Goal: Navigation & Orientation: Find specific page/section

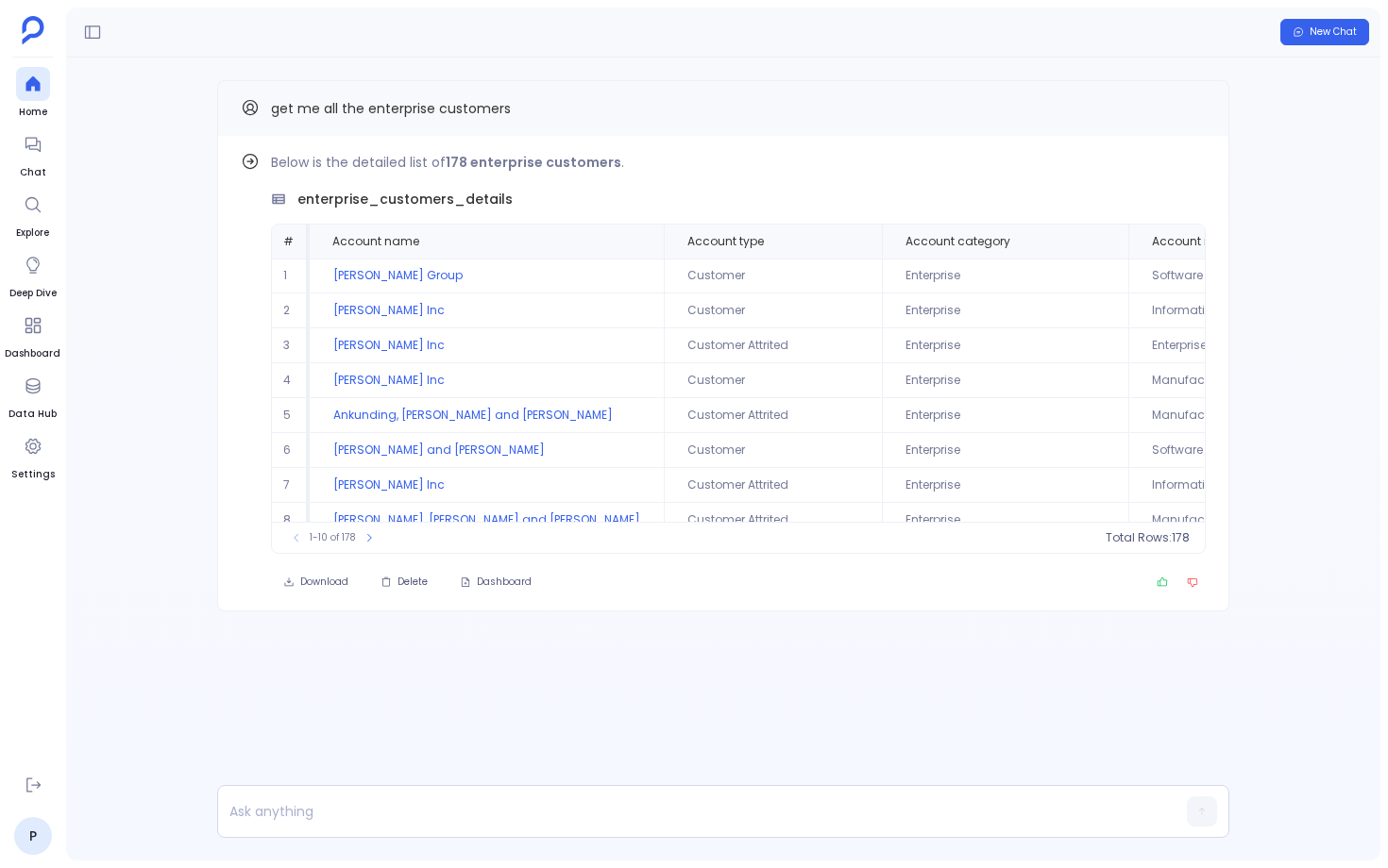
click at [37, 110] on span "Home" at bounding box center [32, 113] width 34 height 16
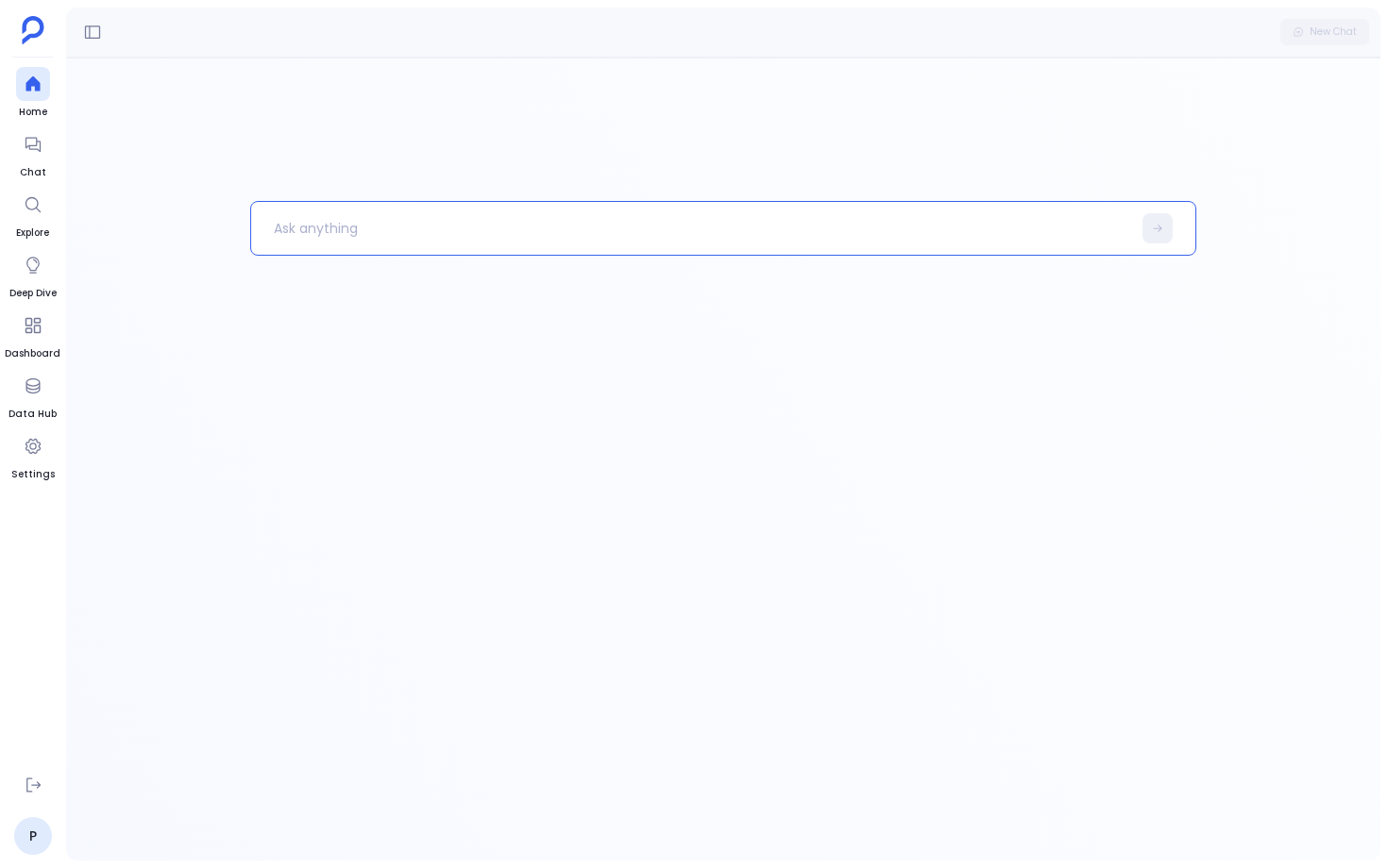
click at [302, 243] on p at bounding box center [691, 228] width 880 height 49
click at [1202, 814] on icon "button" at bounding box center [1203, 811] width 11 height 11
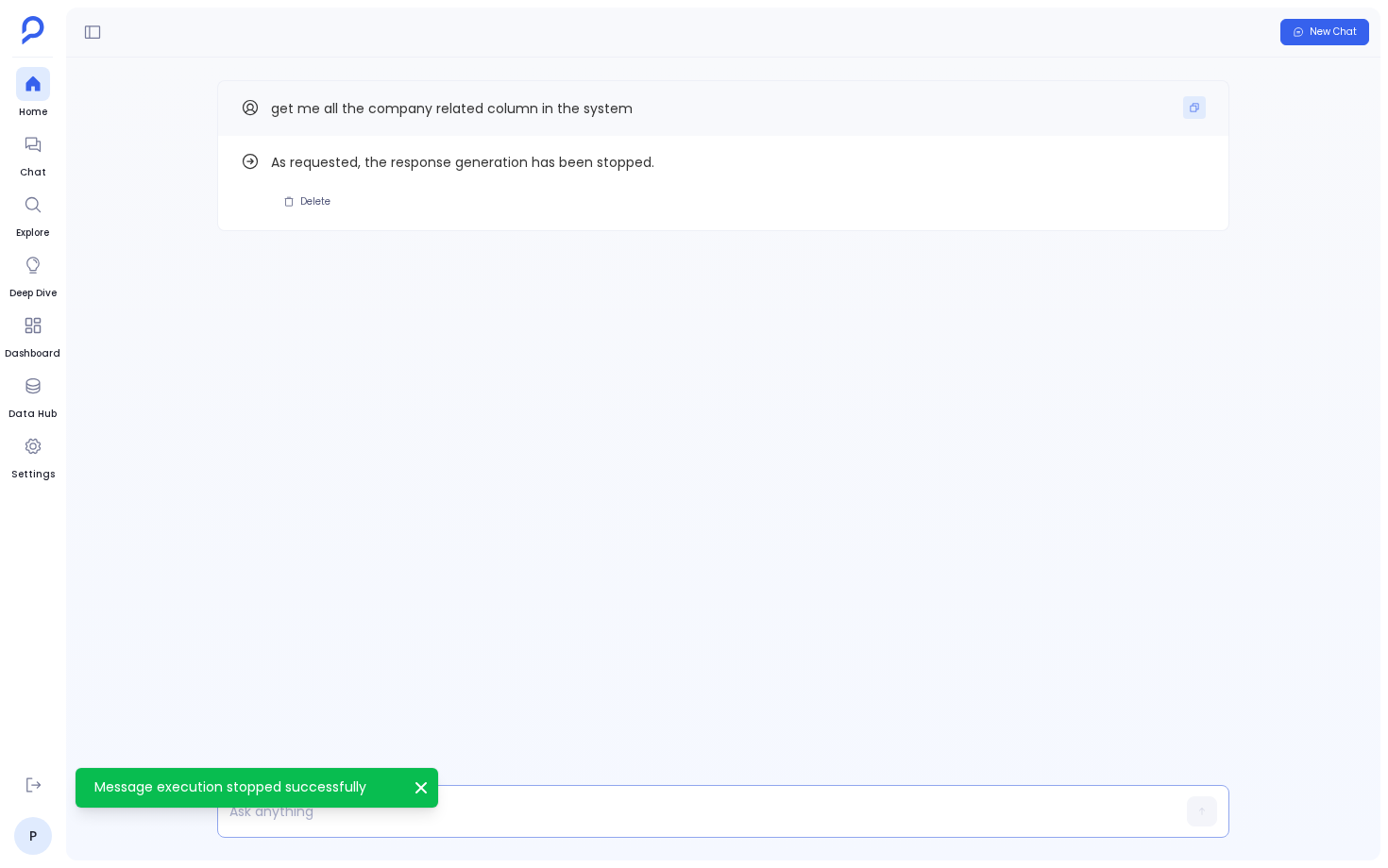
click at [1197, 110] on icon "Copy" at bounding box center [1195, 108] width 12 height 12
click at [557, 821] on p at bounding box center [687, 811] width 938 height 26
